Goal: Task Accomplishment & Management: Use online tool/utility

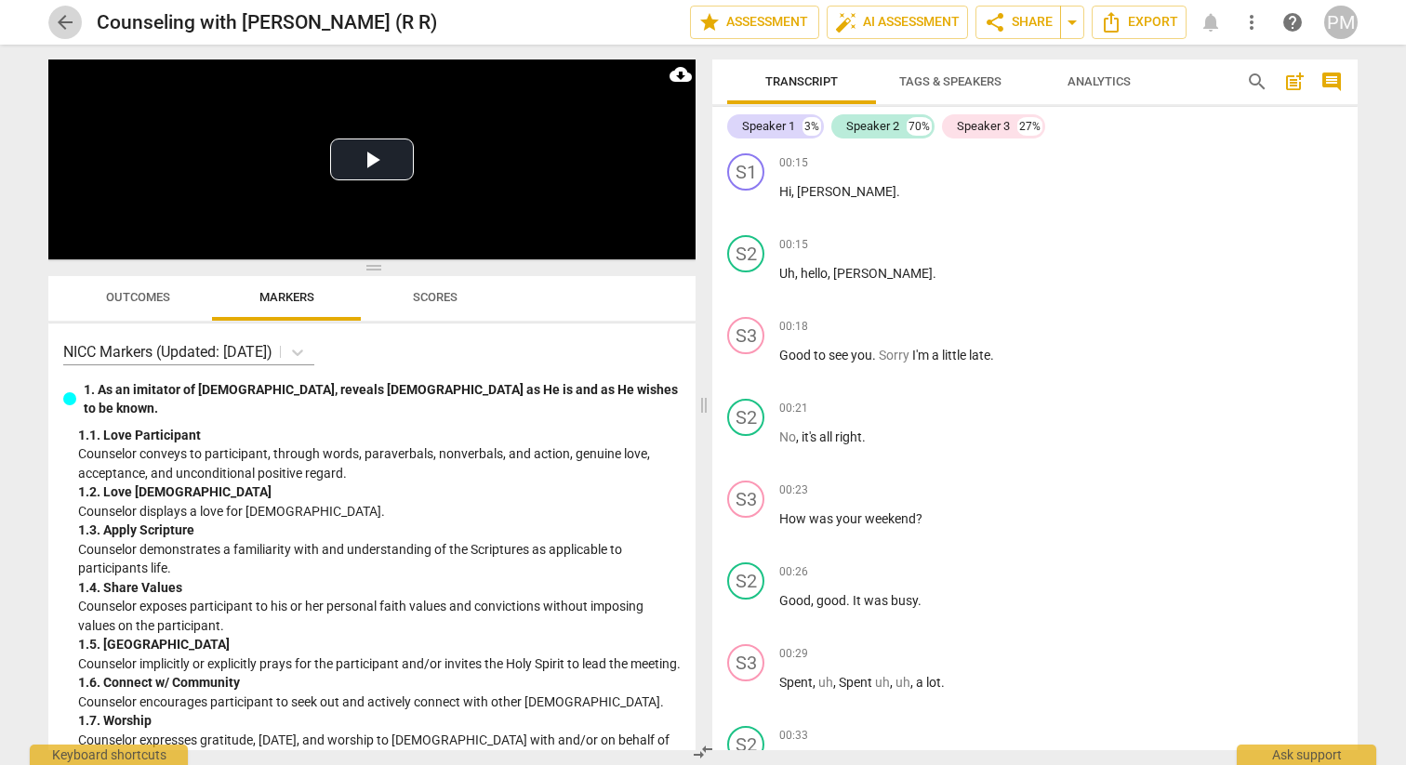
click at [64, 22] on span "arrow_back" at bounding box center [65, 22] width 22 height 22
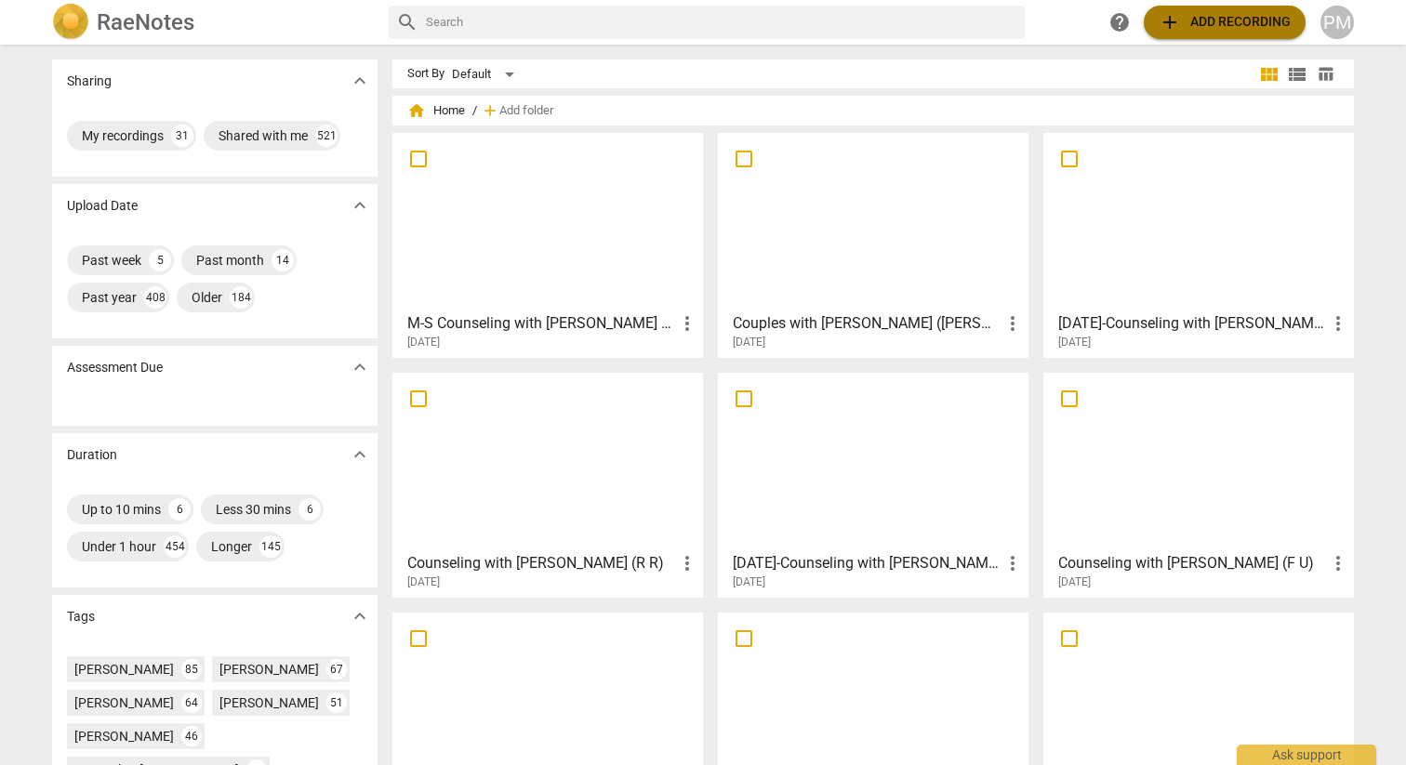
click at [1253, 20] on span "add Add recording" at bounding box center [1225, 22] width 132 height 22
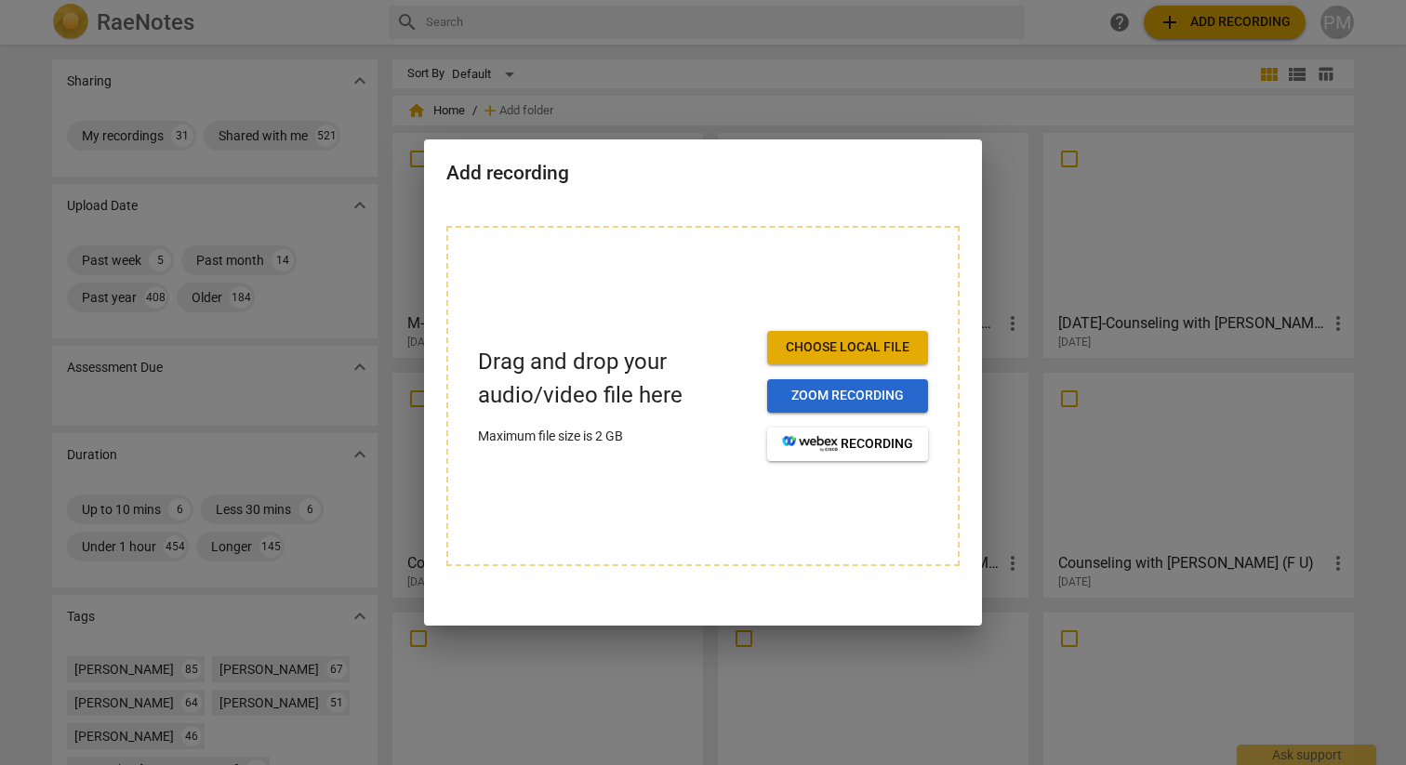
click at [825, 391] on span "Zoom recording" at bounding box center [847, 396] width 131 height 19
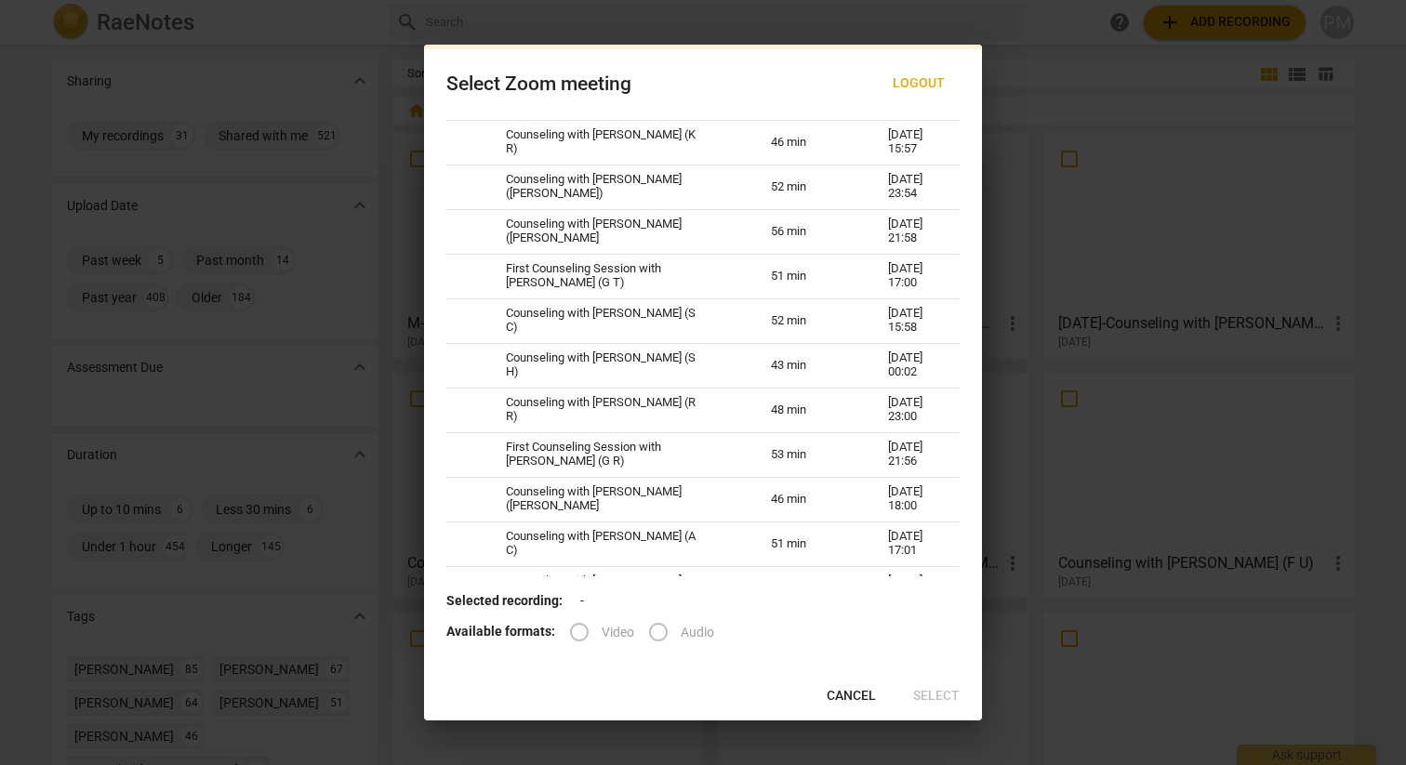
scroll to position [865, 0]
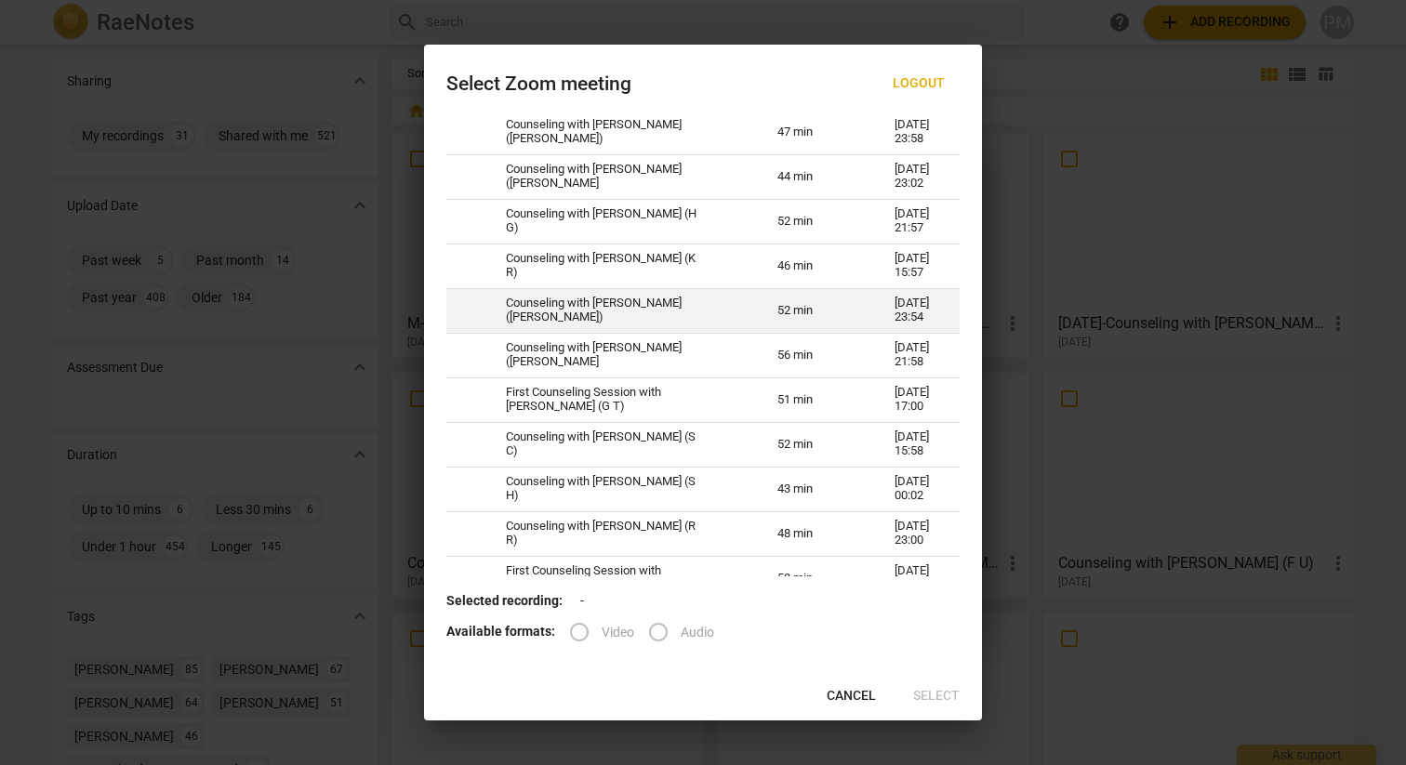
click at [681, 305] on td "Counseling with Peter Muhwati (L W)" at bounding box center [620, 310] width 272 height 45
radio input "true"
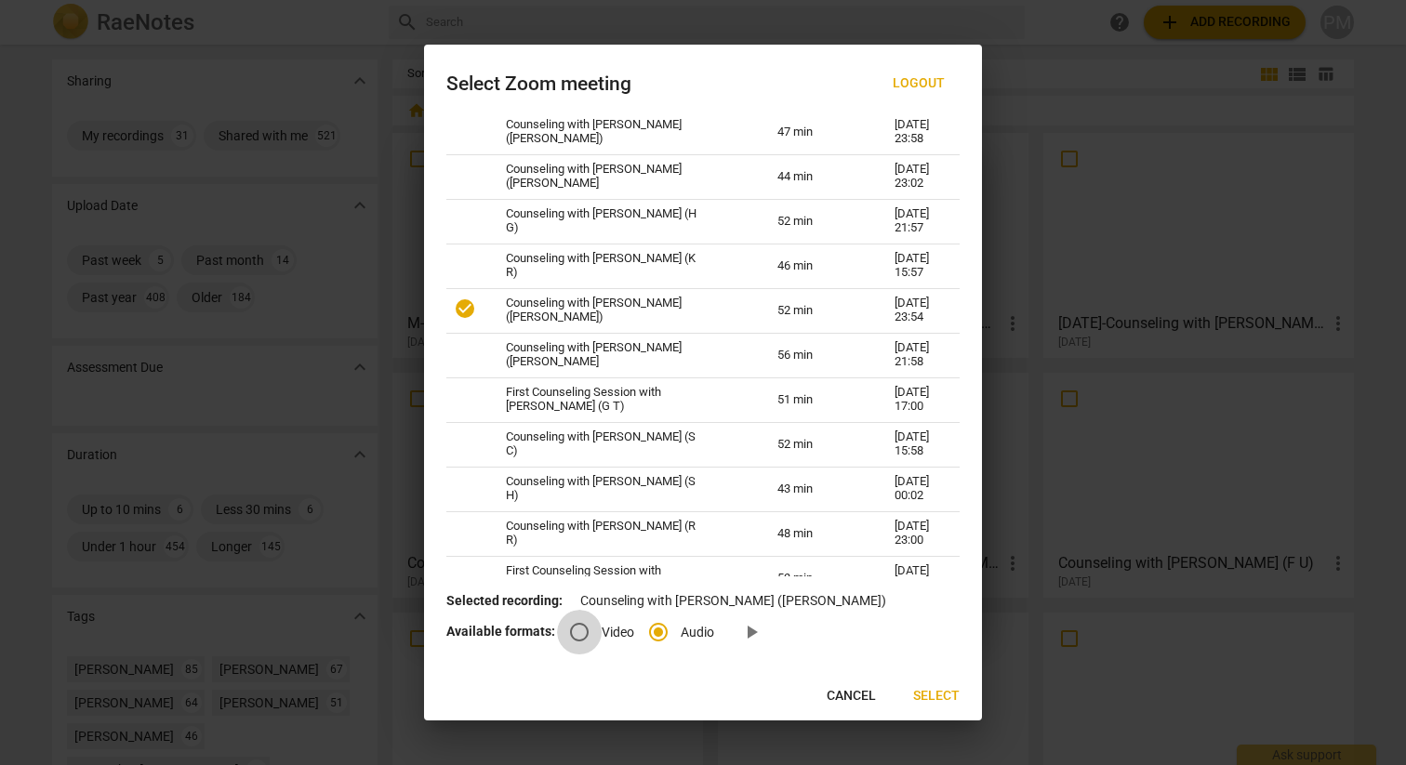
click at [584, 632] on input "Video" at bounding box center [579, 632] width 45 height 45
radio input "true"
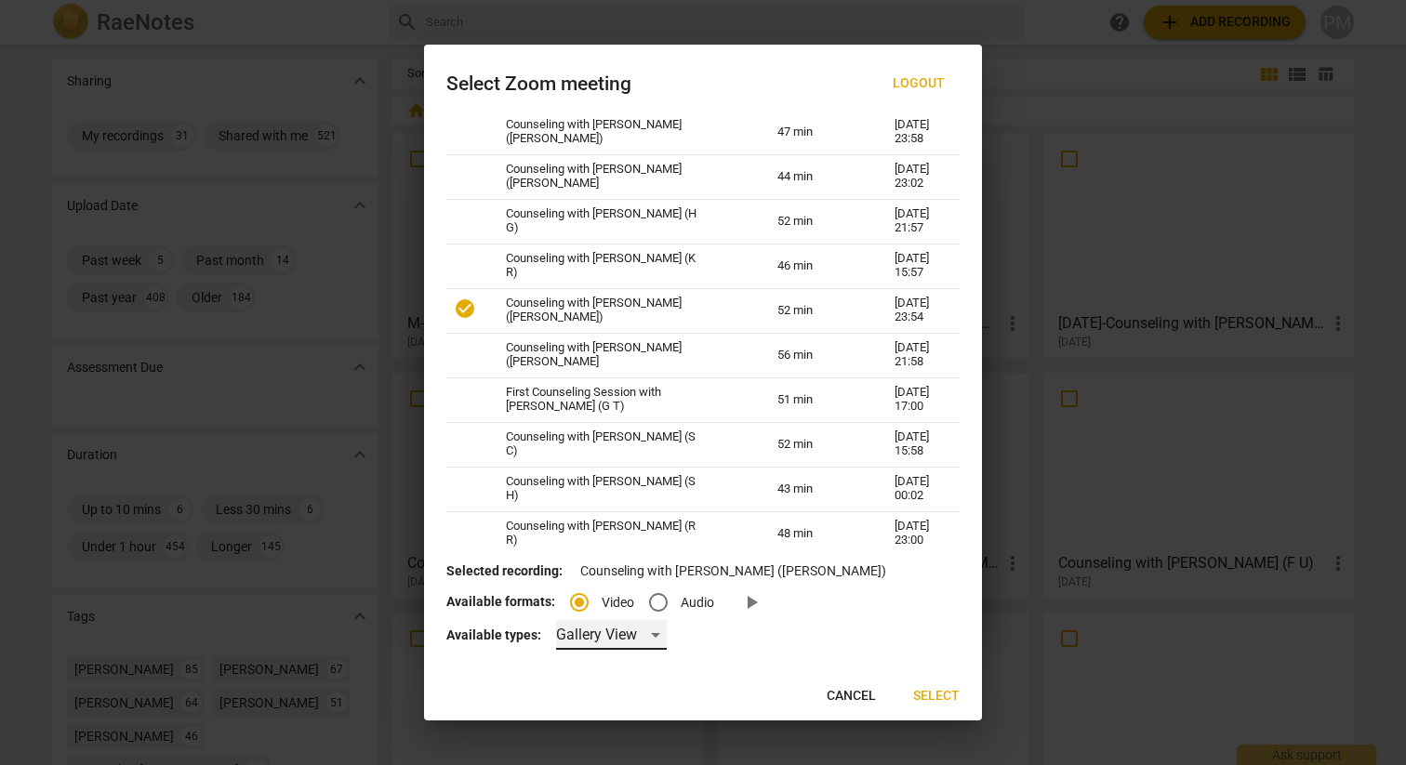
click at [656, 634] on div "Gallery View" at bounding box center [611, 635] width 111 height 30
click at [656, 634] on li "Gallery View" at bounding box center [634, 635] width 162 height 45
click at [928, 697] on span "Select" at bounding box center [936, 696] width 47 height 19
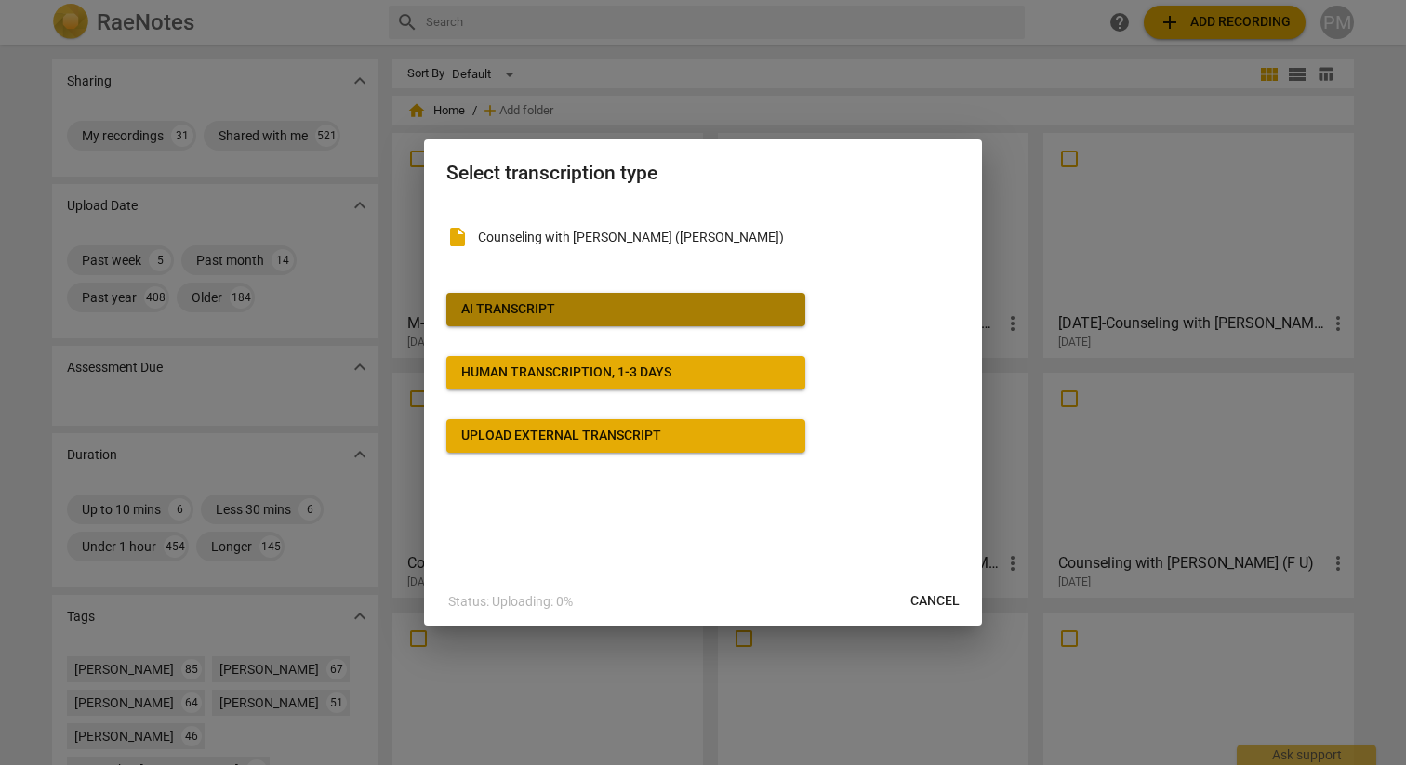
click at [666, 310] on span "AI Transcript" at bounding box center [625, 309] width 329 height 19
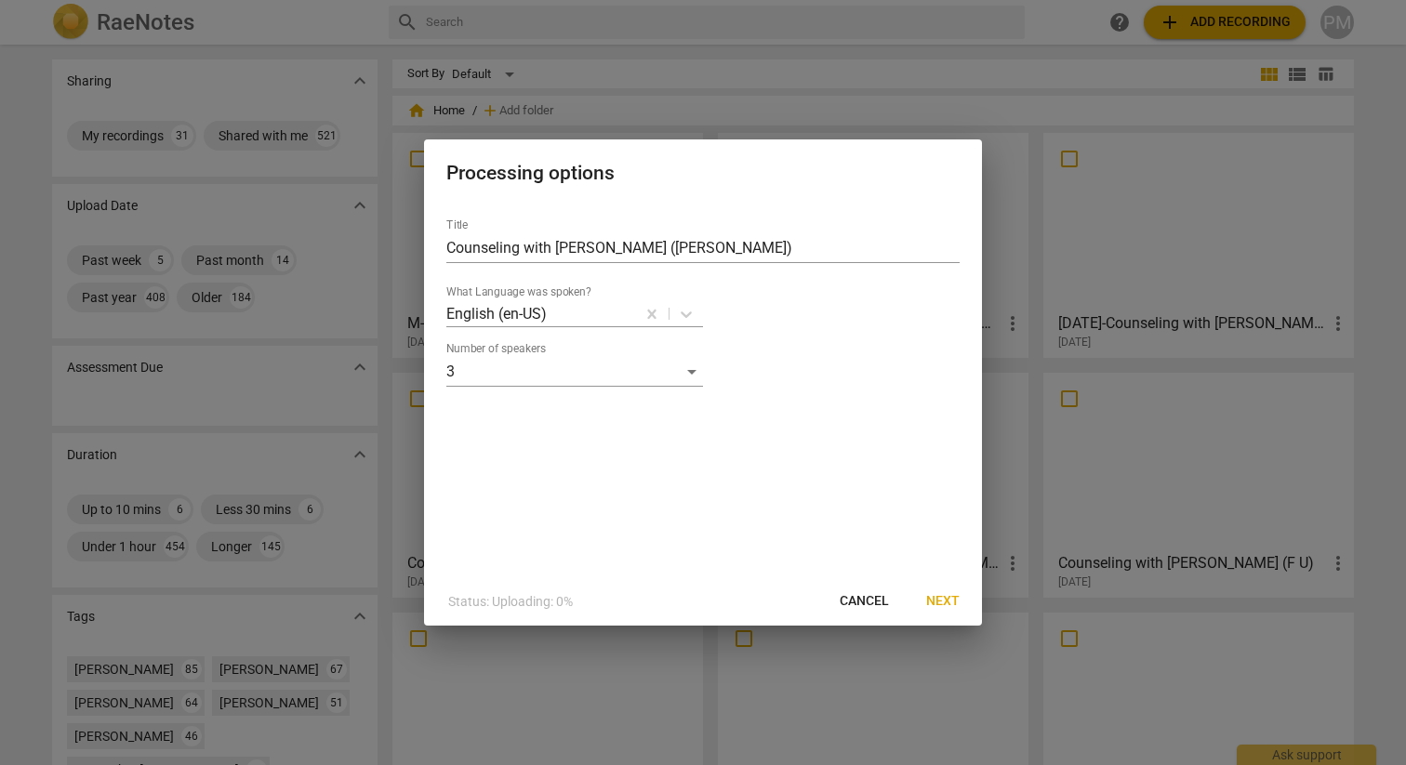
click at [938, 599] on span "Next" at bounding box center [942, 601] width 33 height 19
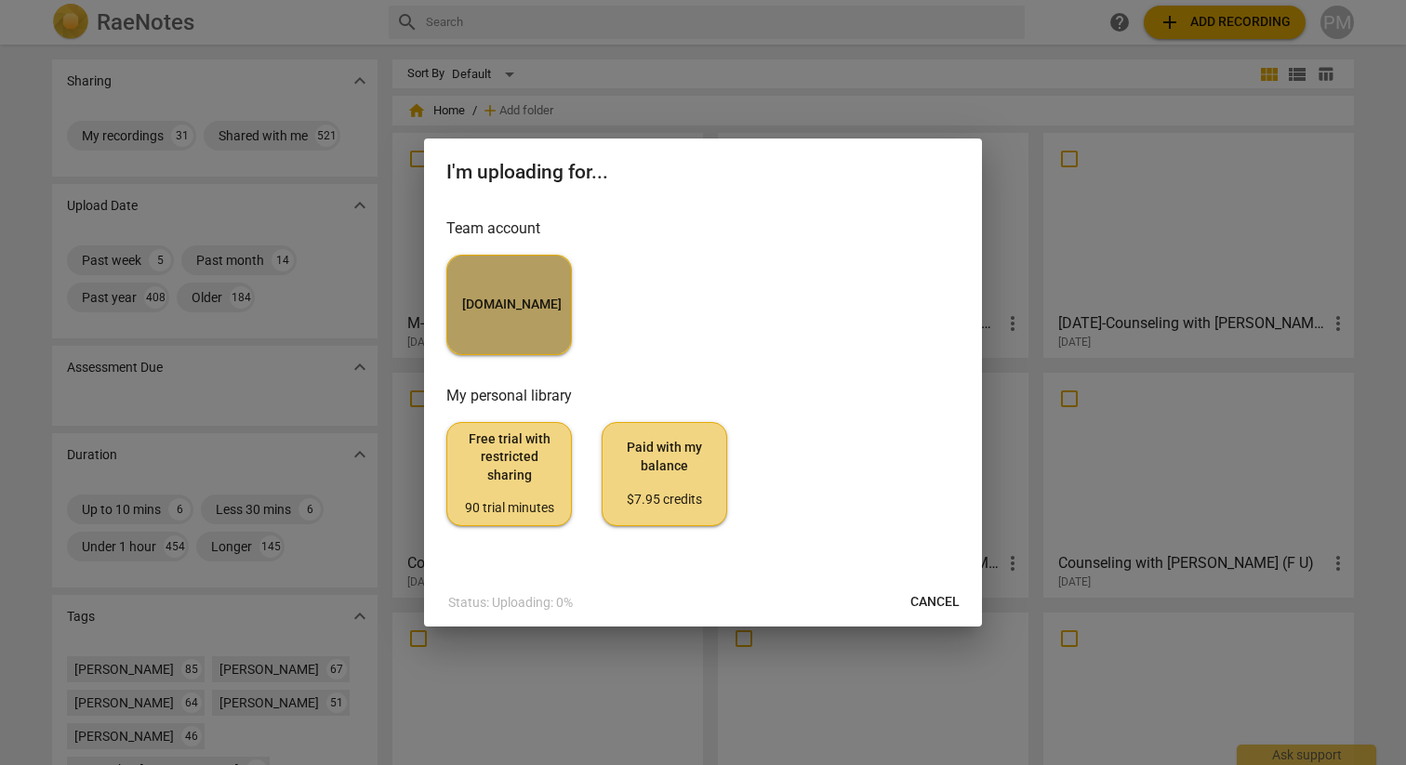
click at [470, 283] on button "MyCounselor.Online" at bounding box center [509, 305] width 126 height 100
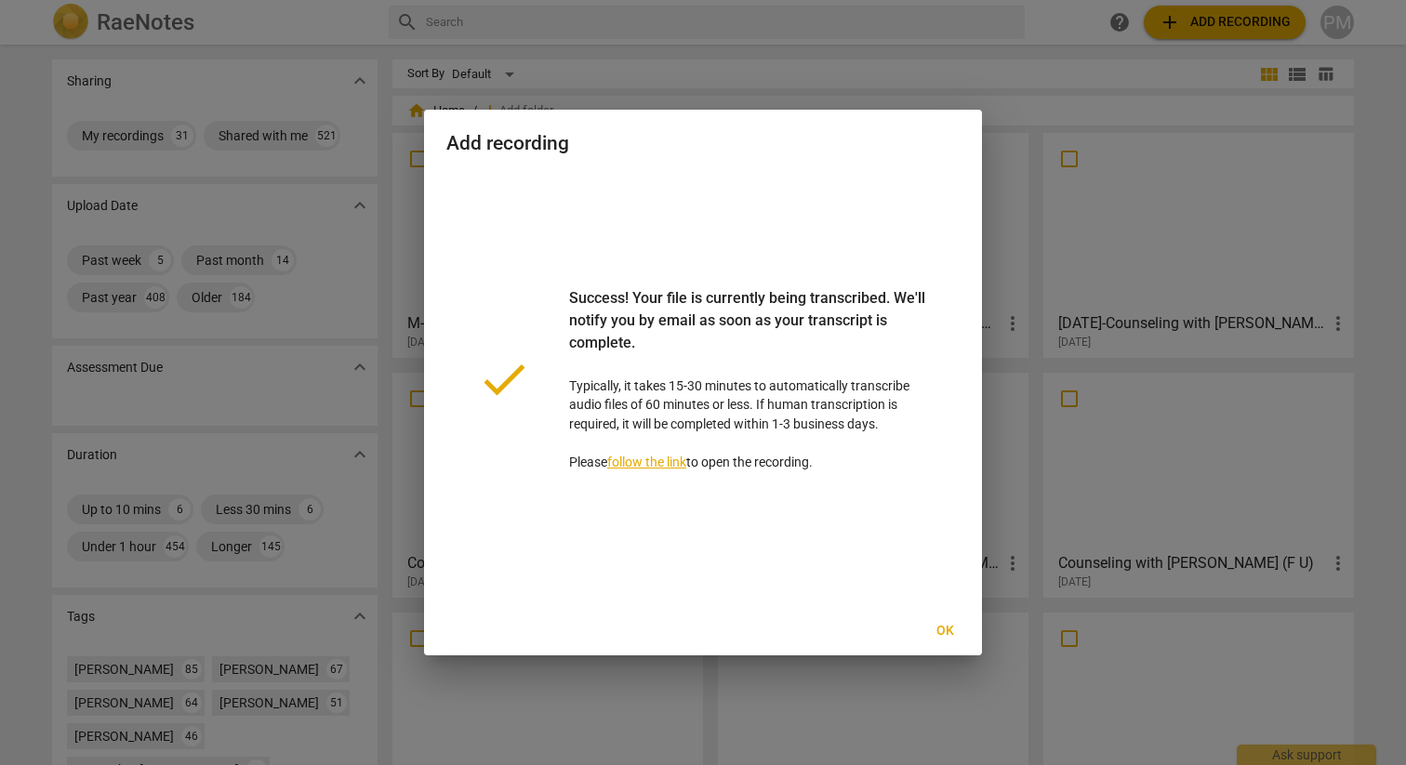
click at [293, 88] on div at bounding box center [703, 382] width 1406 height 765
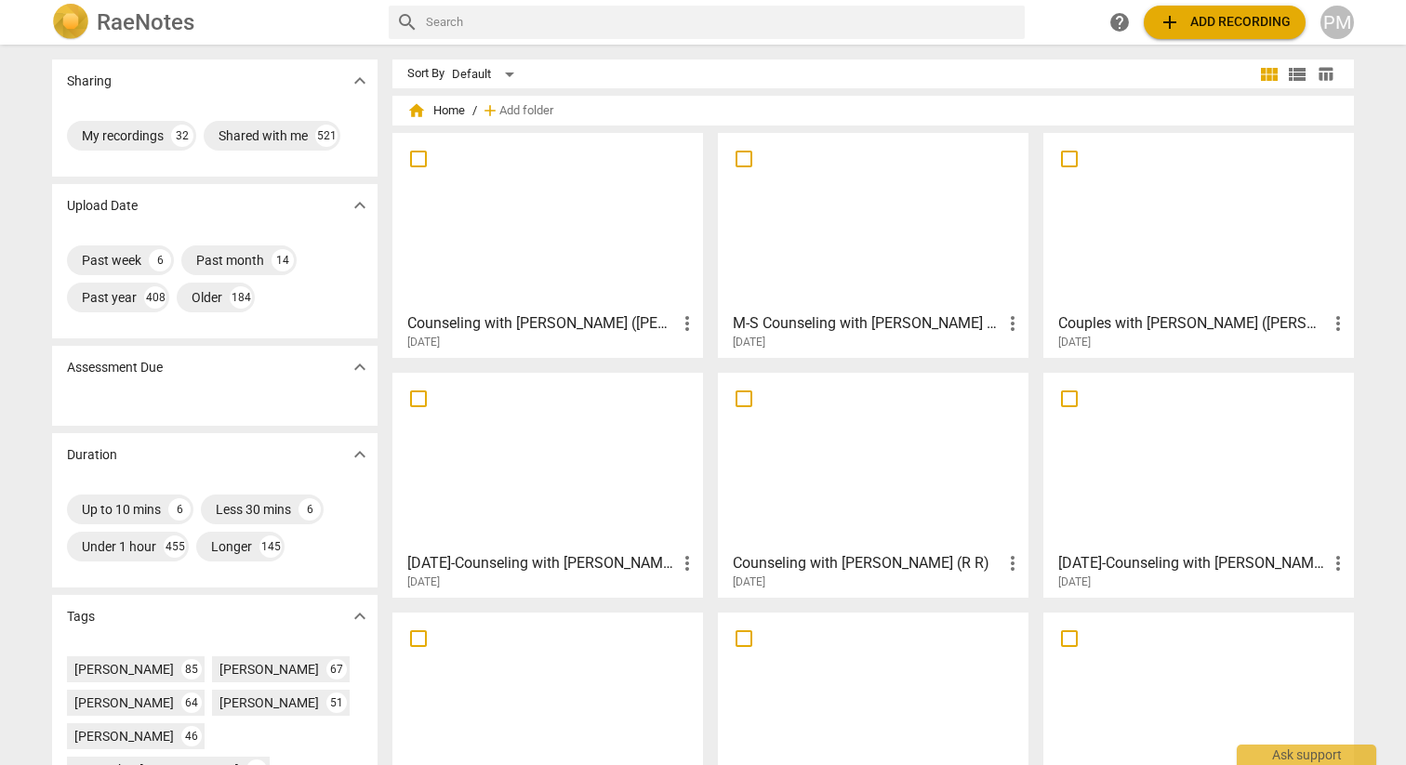
click at [534, 222] on div at bounding box center [548, 222] width 298 height 165
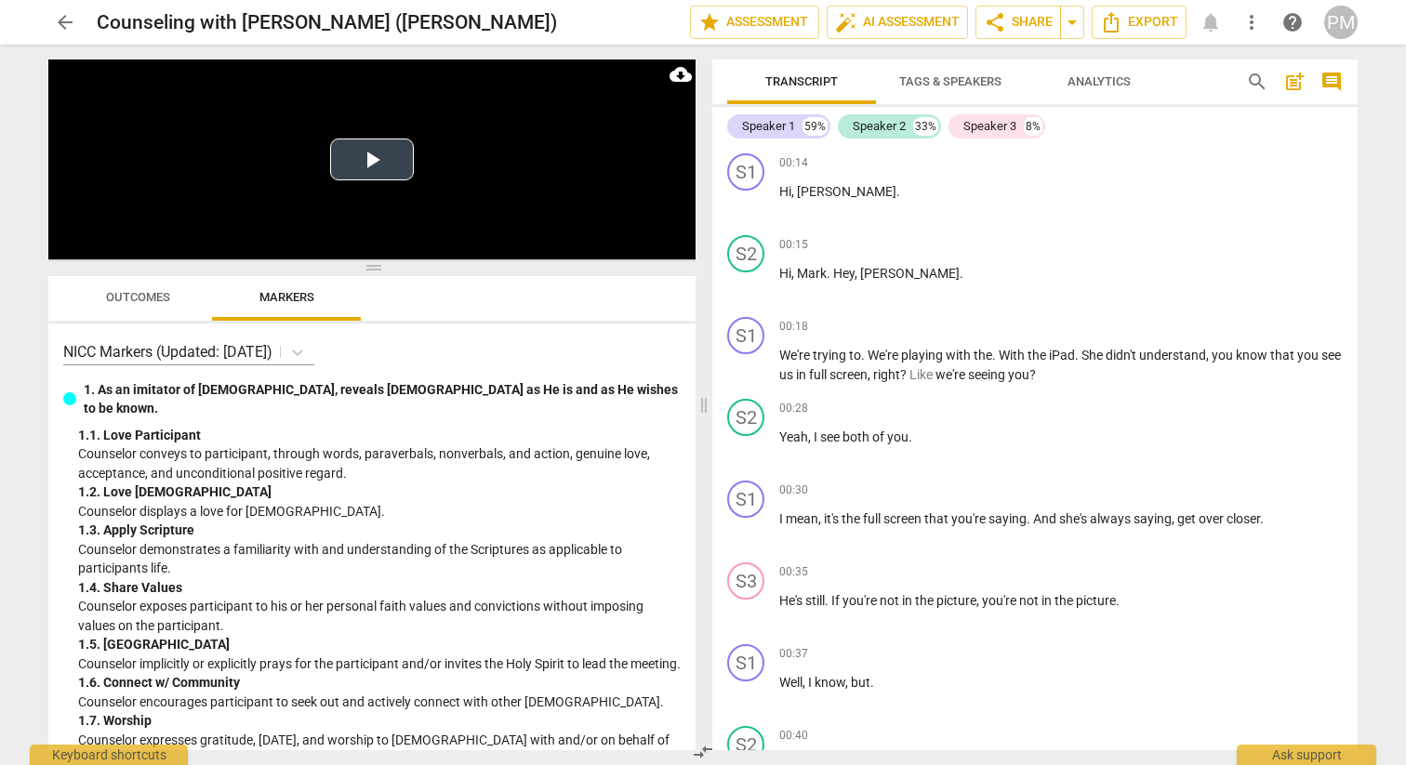
click at [359, 164] on button "Play Video" at bounding box center [372, 160] width 84 height 42
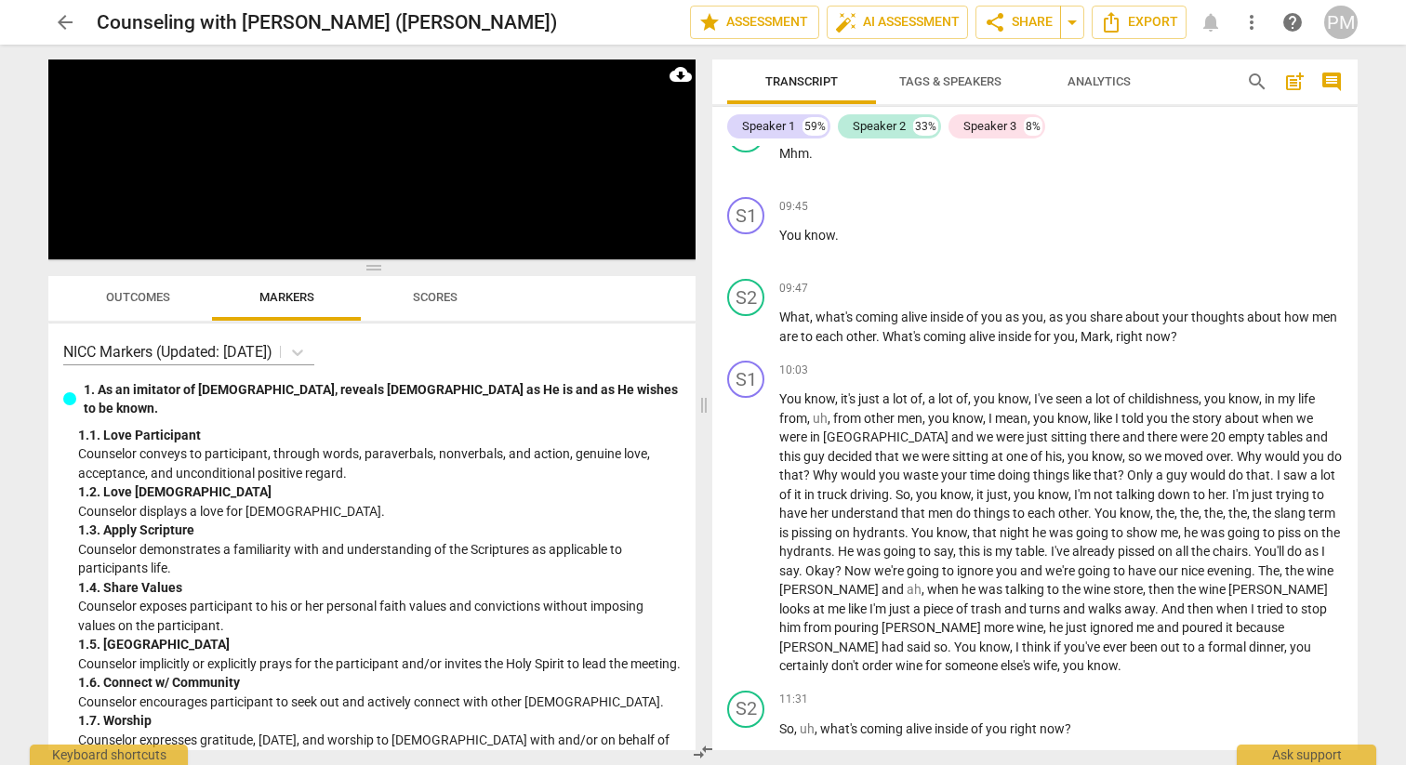
scroll to position [6292, 0]
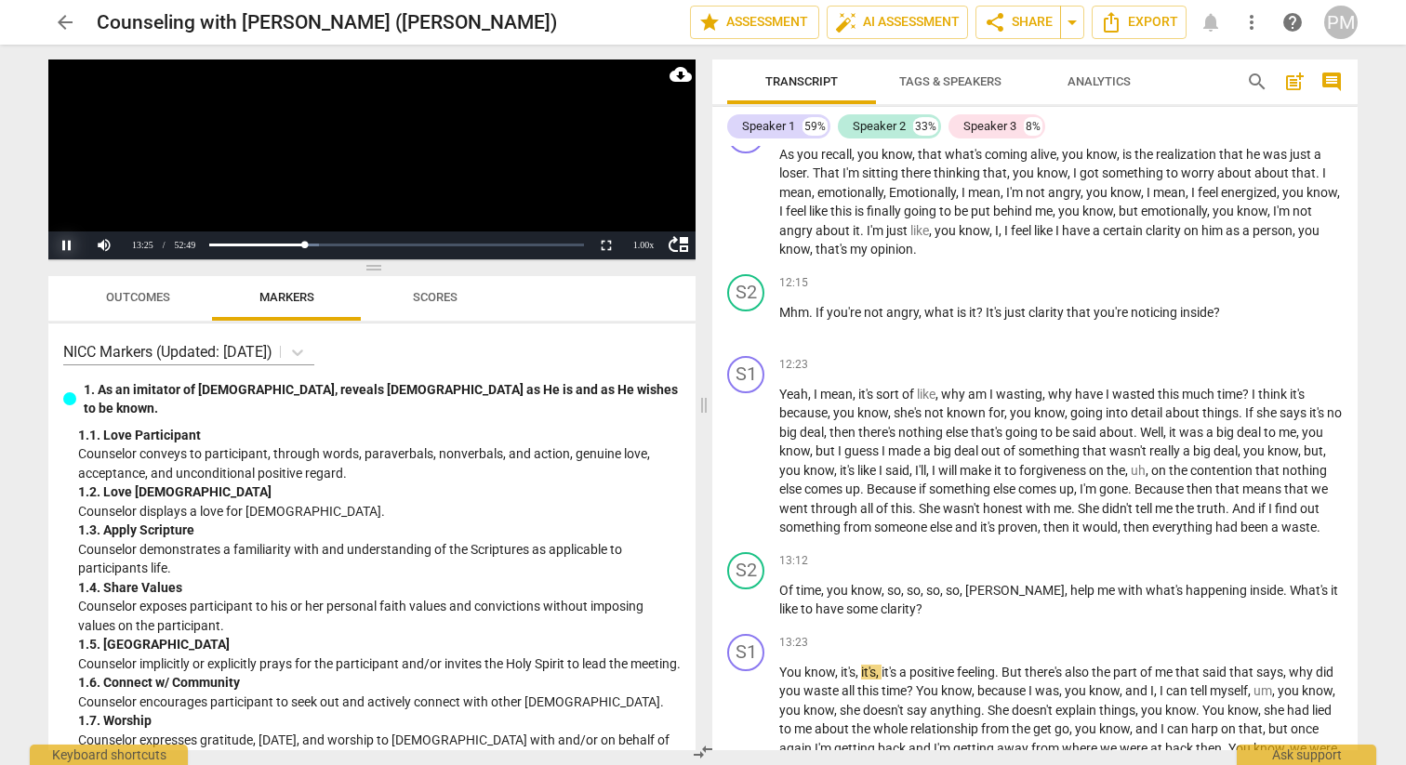
click at [66, 247] on button "Pause" at bounding box center [66, 246] width 37 height 28
click at [67, 245] on button "Play" at bounding box center [66, 246] width 37 height 28
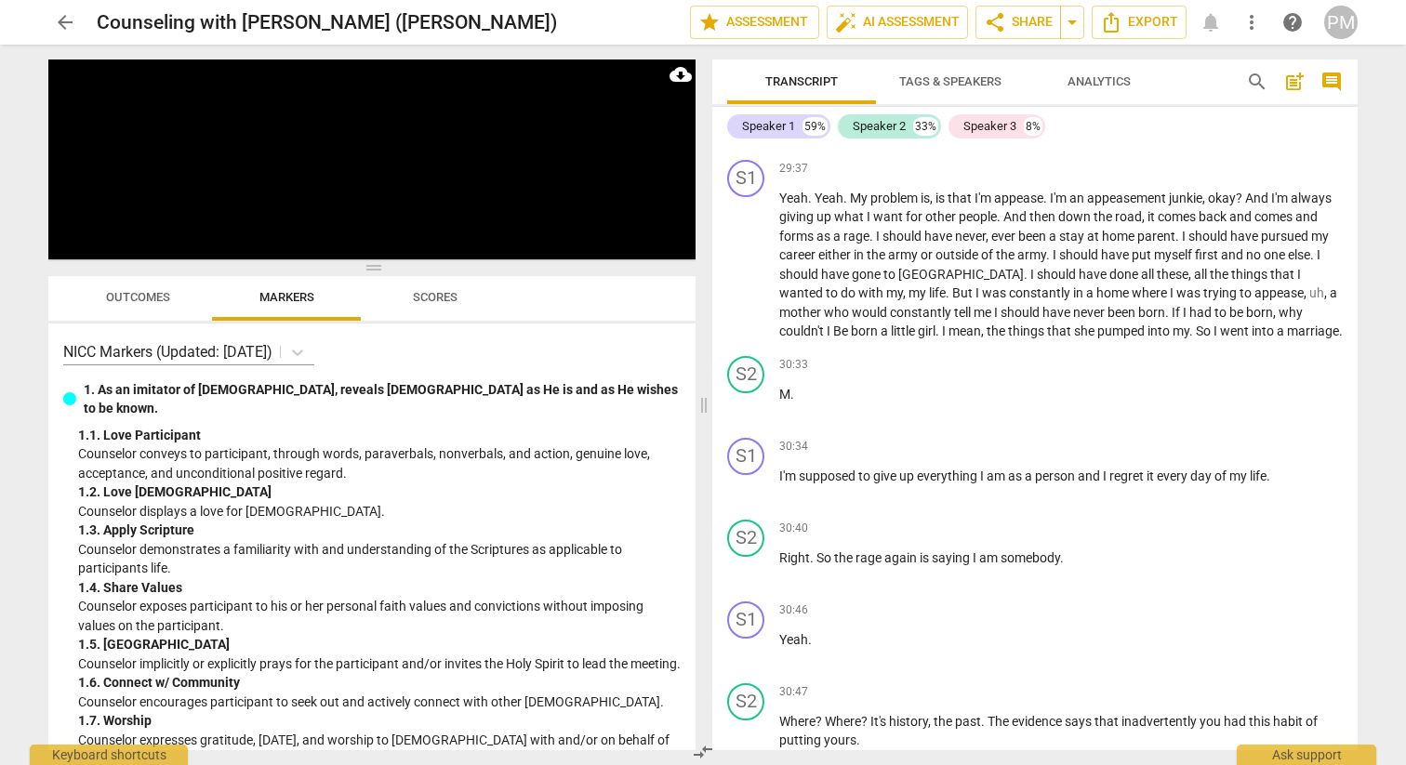
scroll to position [12706, 0]
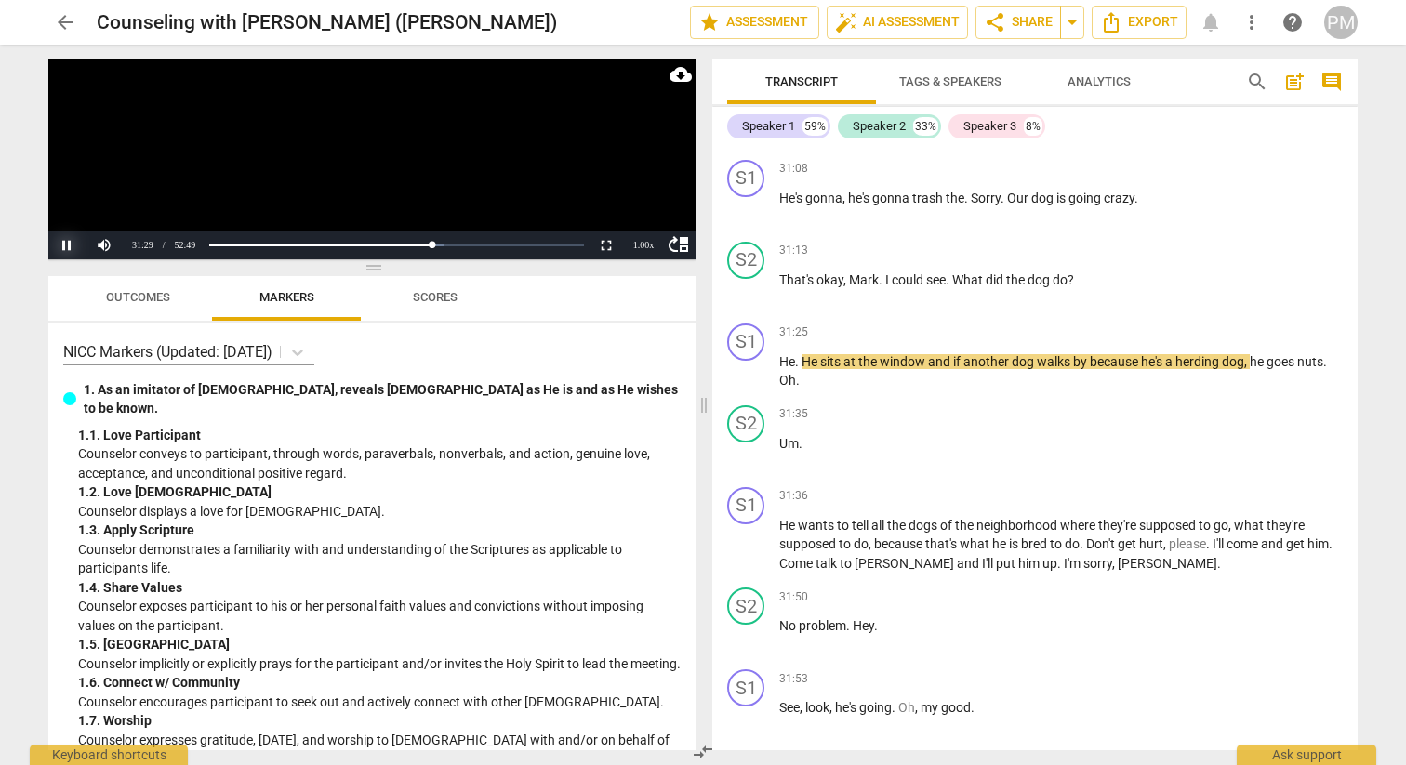
click at [63, 249] on button "Pause" at bounding box center [66, 246] width 37 height 28
click at [63, 249] on button "Play" at bounding box center [66, 246] width 37 height 28
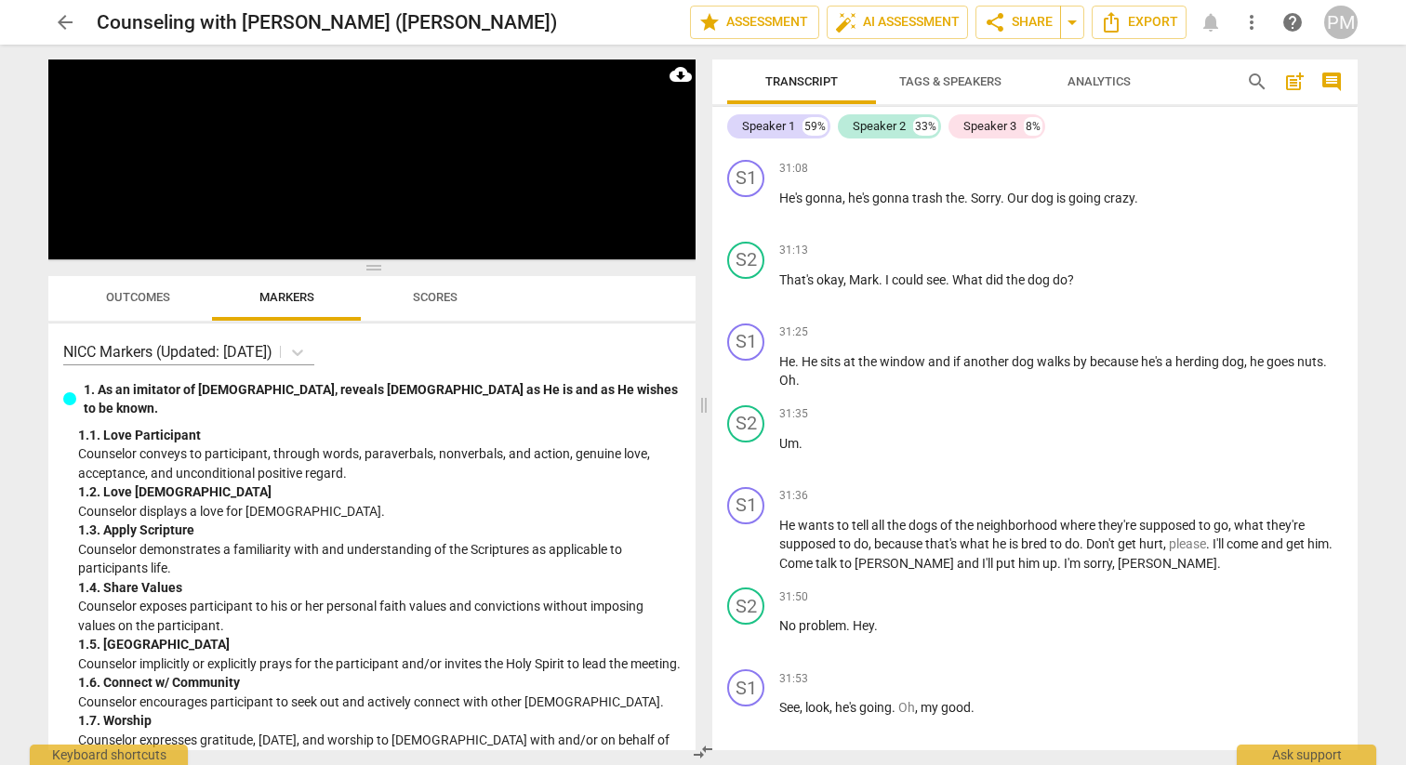
scroll to position [13380, 0]
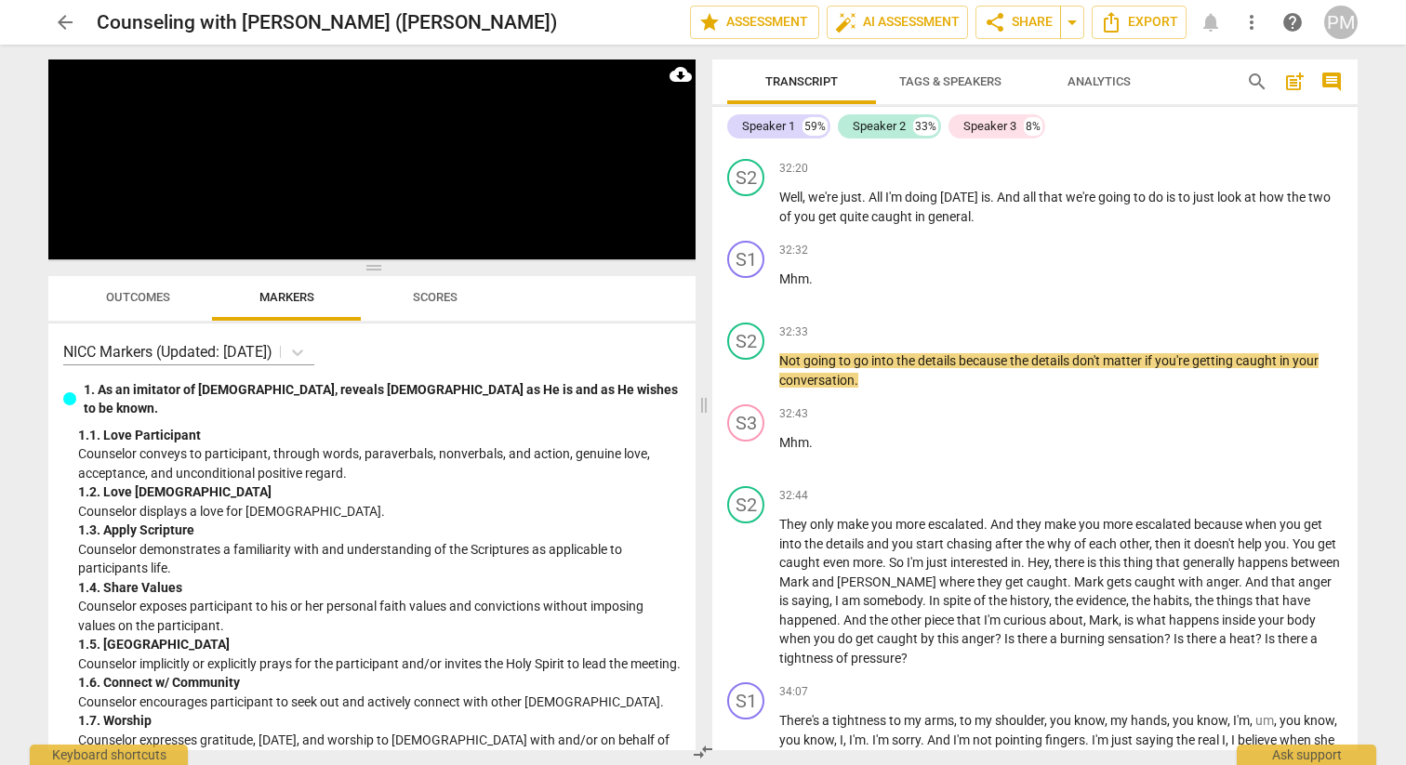
click at [66, 243] on button "Pause" at bounding box center [66, 246] width 37 height 28
